Goal: Find specific page/section

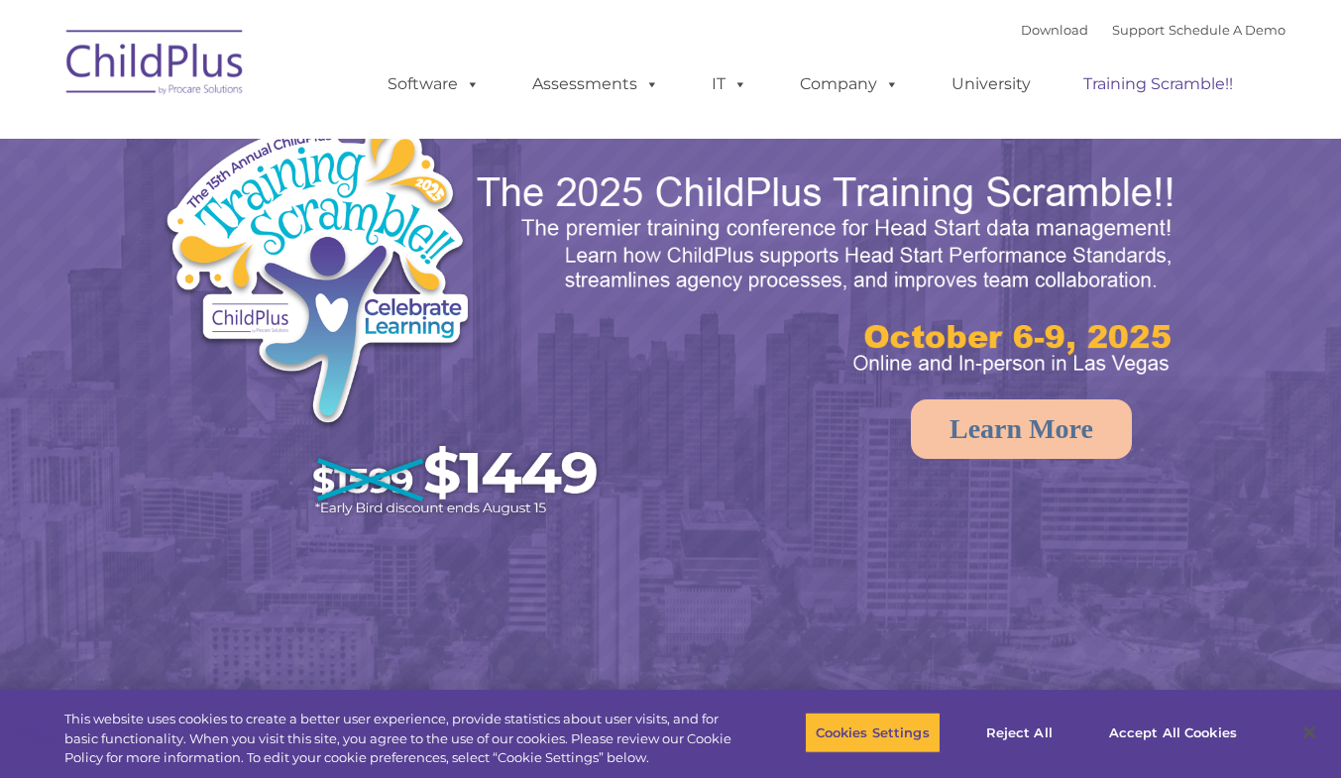
select select "MEDIUM"
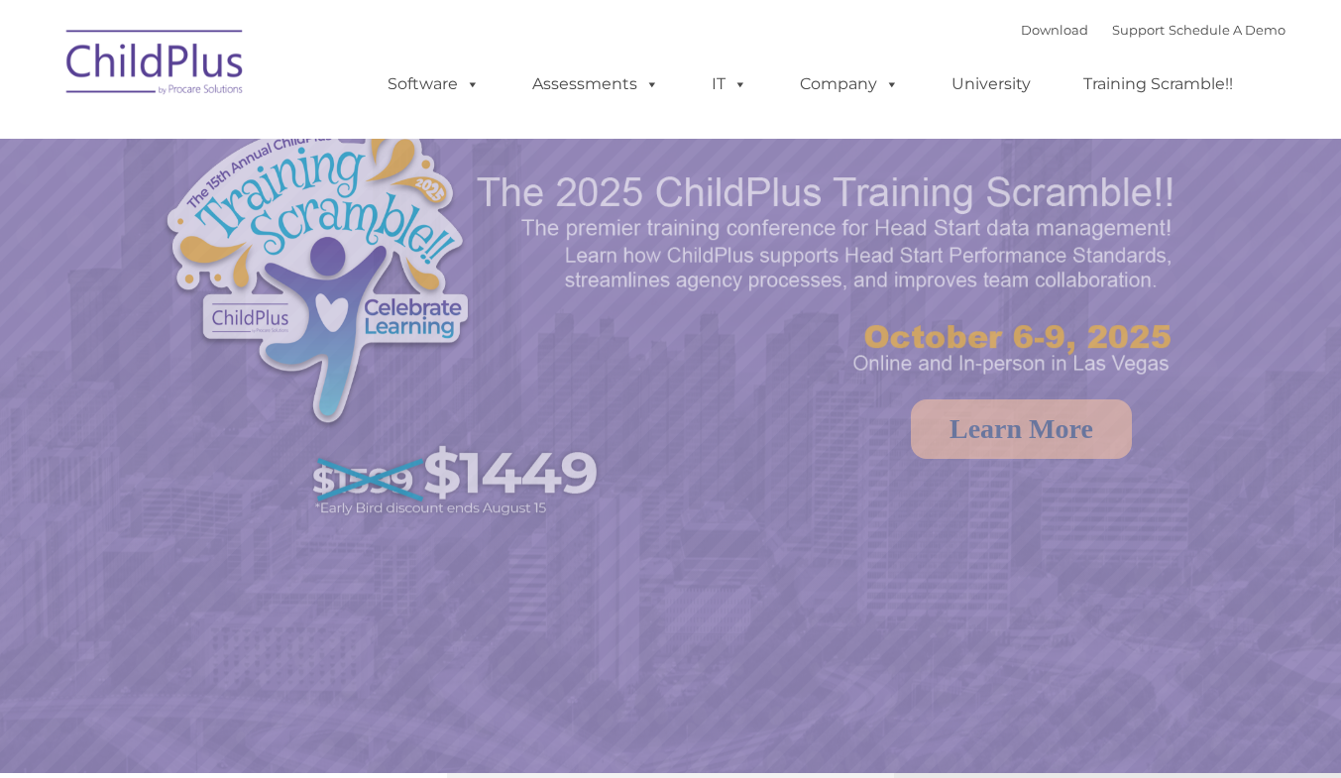
select select "MEDIUM"
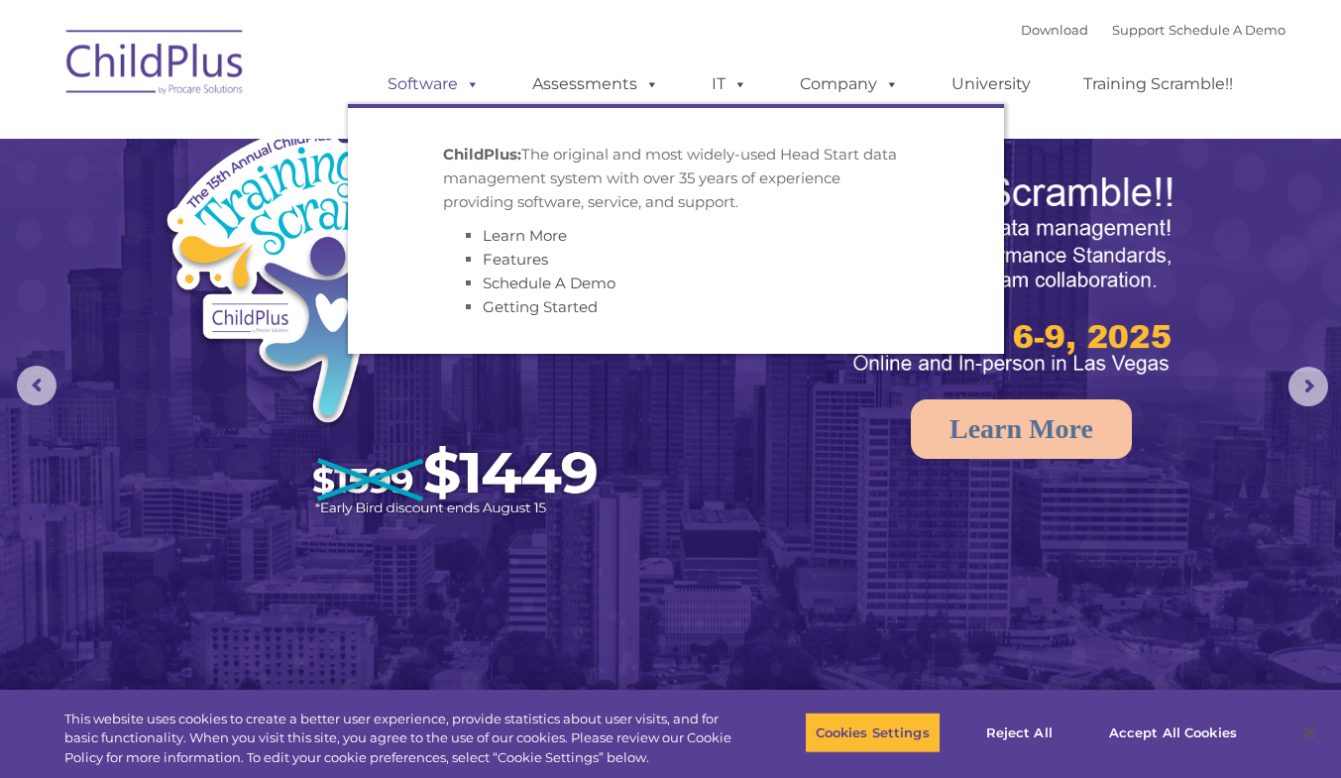
click at [474, 76] on span at bounding box center [469, 83] width 22 height 19
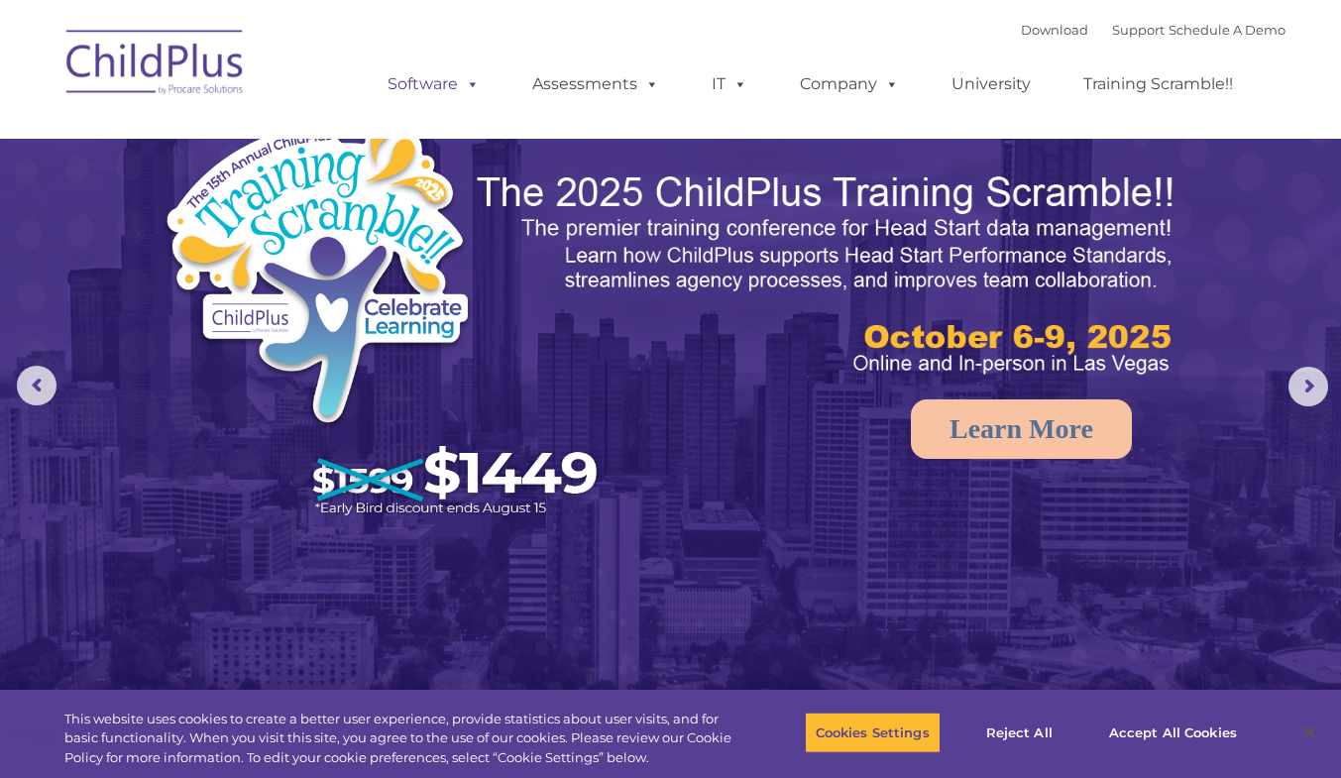
click at [474, 76] on span at bounding box center [469, 83] width 22 height 19
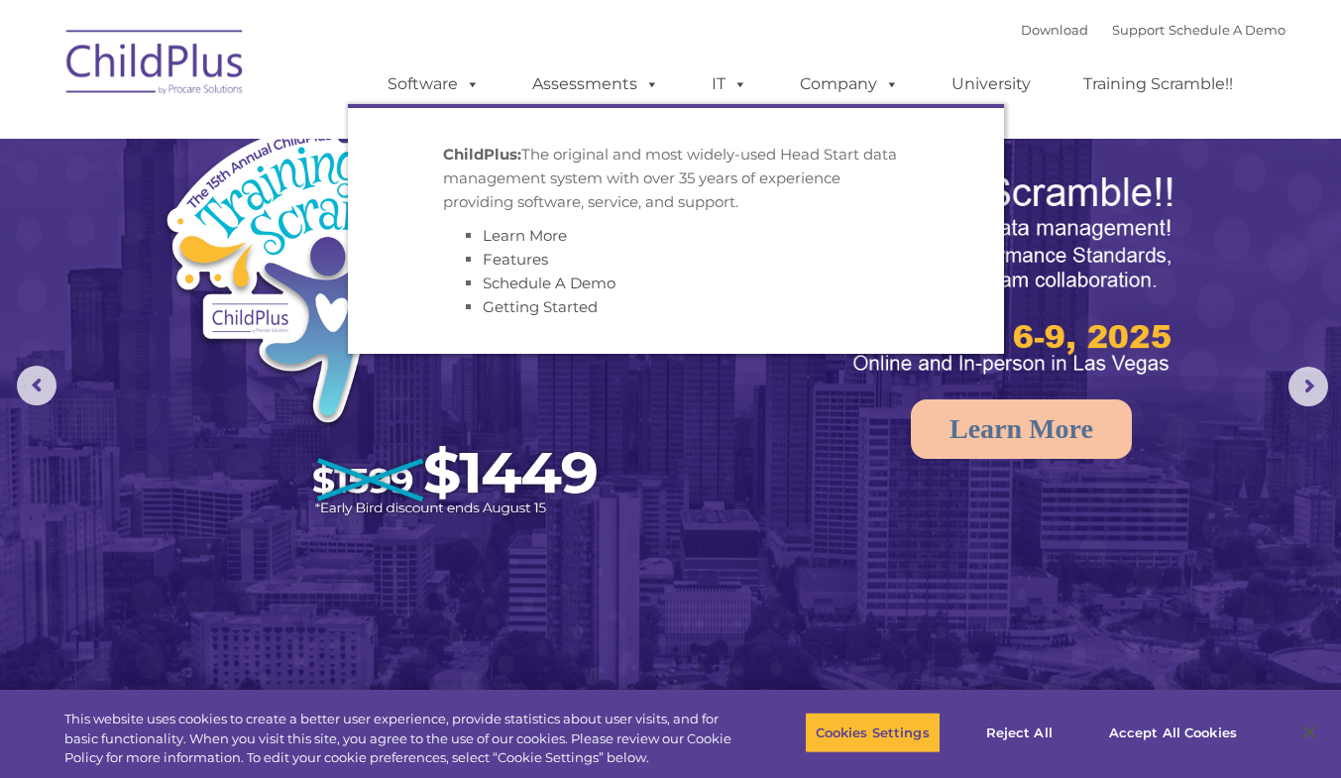
click at [259, 61] on div "Download Support | Schedule A Demo  MENU MENU Software ChildPlus: The original…" at bounding box center [671, 69] width 1229 height 109
